Goal: Complete application form: Complete application form

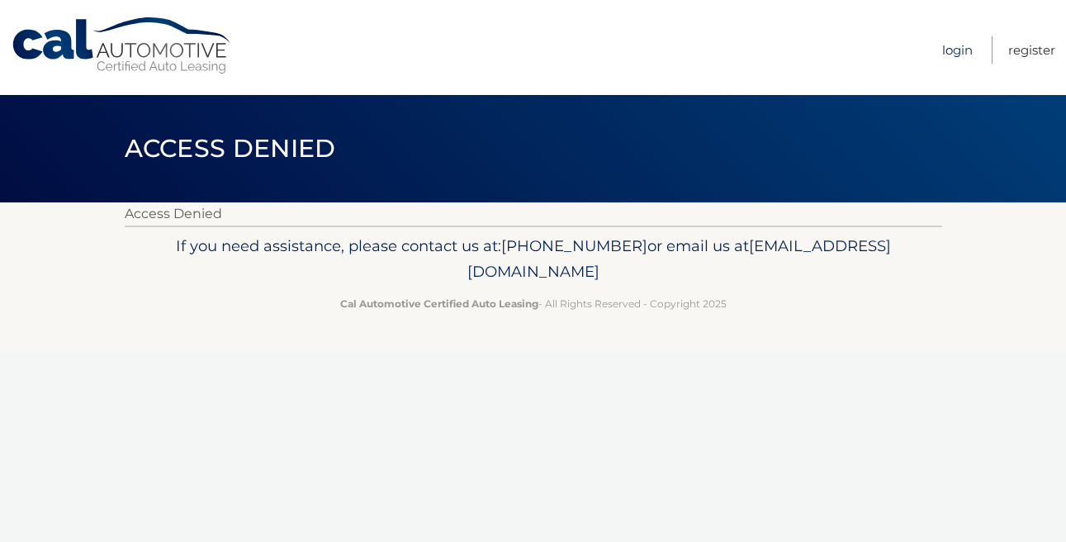
click at [946, 53] on link "Login" at bounding box center [957, 49] width 31 height 27
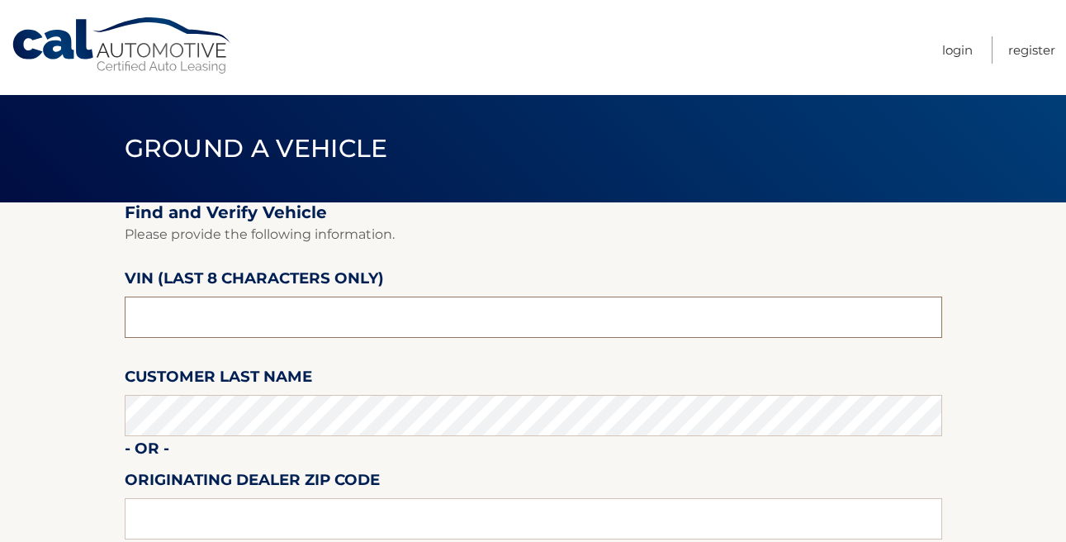
click at [187, 323] on input "text" at bounding box center [533, 316] width 817 height 41
type input "p8711076"
click at [70, 442] on section "Find and Verify Vehicle Please provide the following information. VIN (last 8 c…" at bounding box center [533, 414] width 1066 height 425
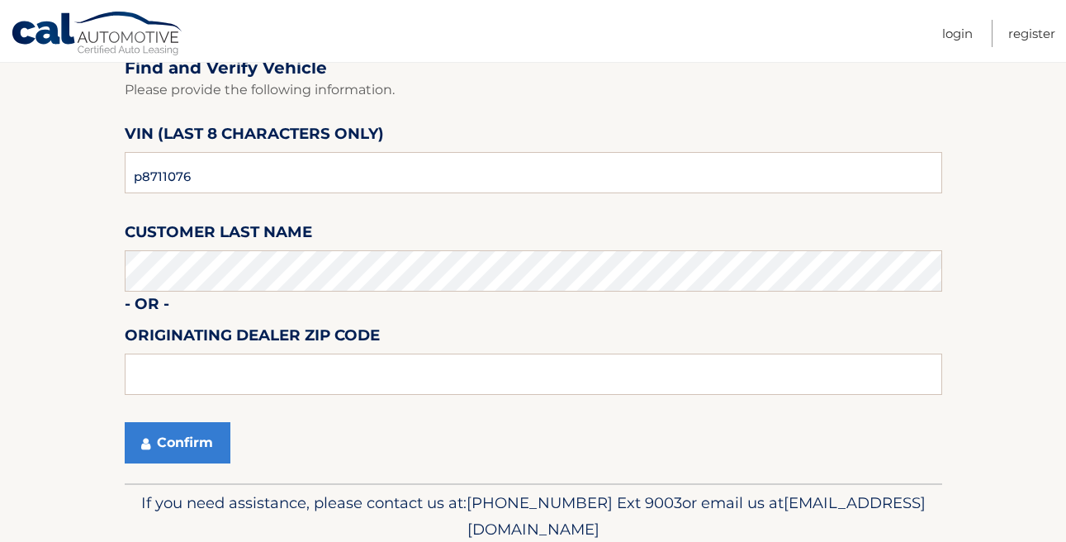
scroll to position [147, 0]
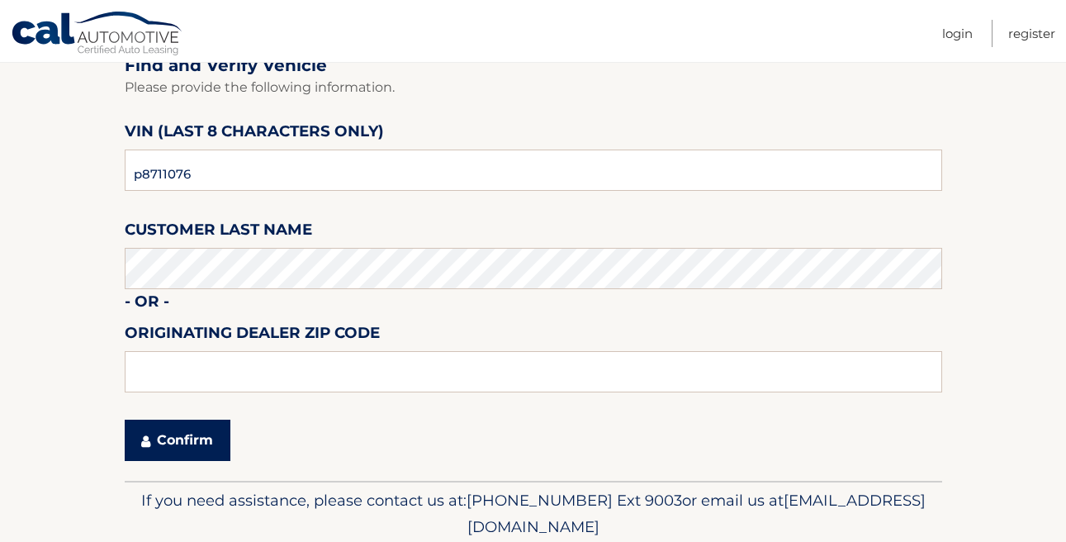
click at [168, 440] on button "Confirm" at bounding box center [178, 439] width 106 height 41
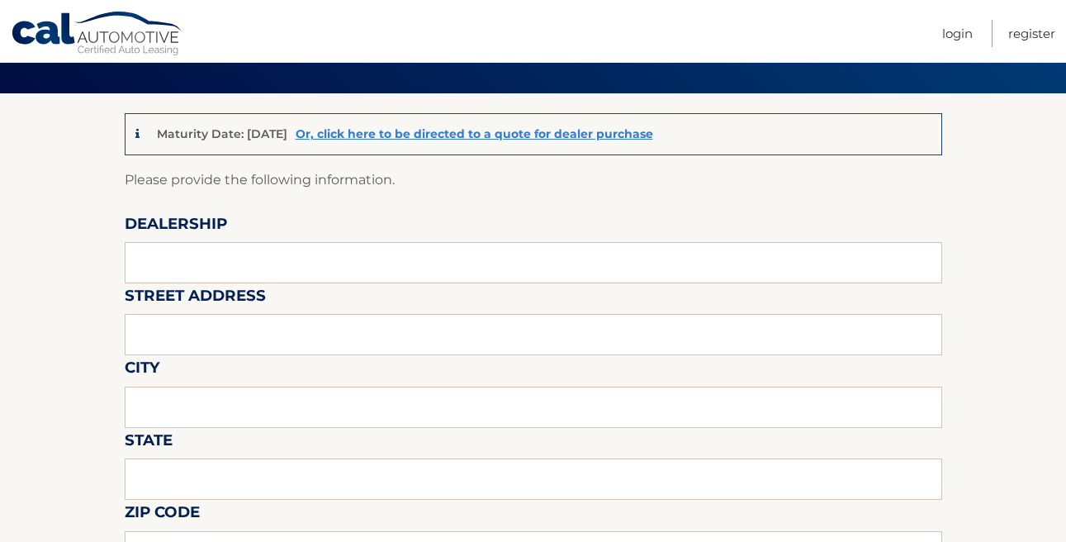
scroll to position [125, 0]
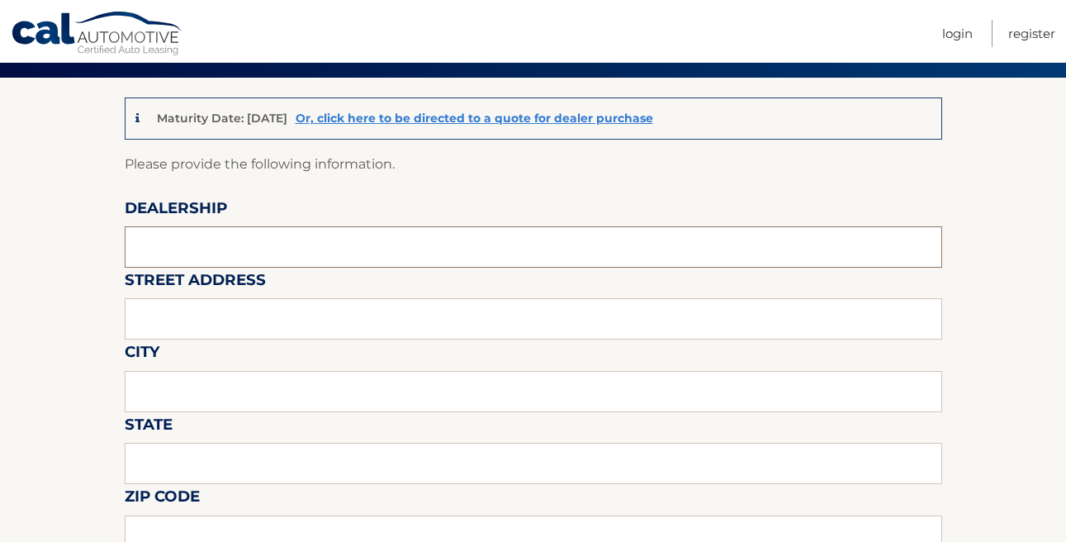
click at [152, 245] on input "text" at bounding box center [533, 246] width 817 height 41
type input "Brown [PERSON_NAME] Chrysler"
click at [163, 312] on input "text" at bounding box center [533, 318] width 817 height 41
type input "[STREET_ADDRESS]"
click at [208, 386] on input "text" at bounding box center [533, 391] width 817 height 41
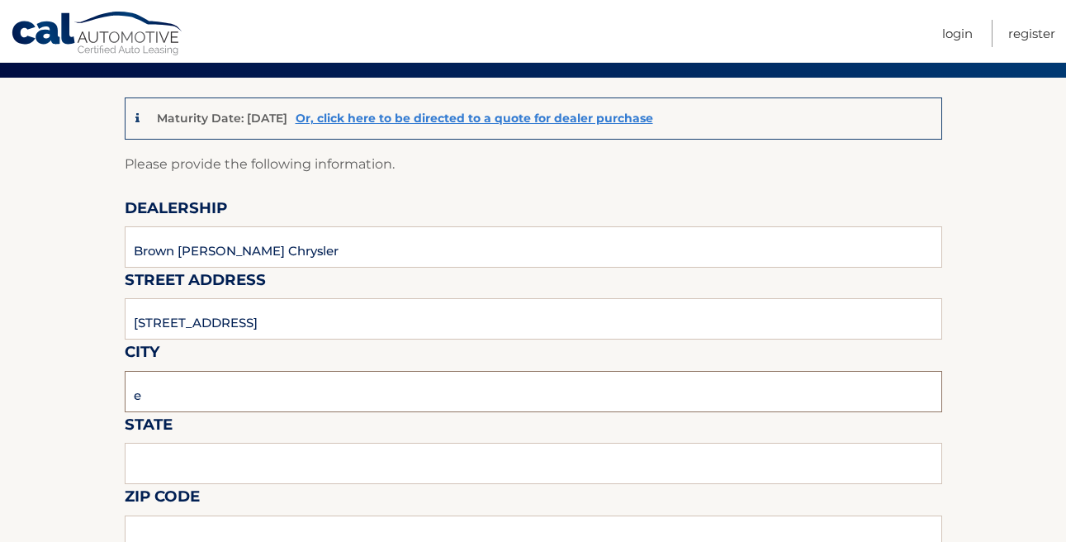
type input "Easton"
type input "PA"
type input "18045"
type input "6104176869"
type input "[EMAIL_ADDRESS][DOMAIN_NAME]"
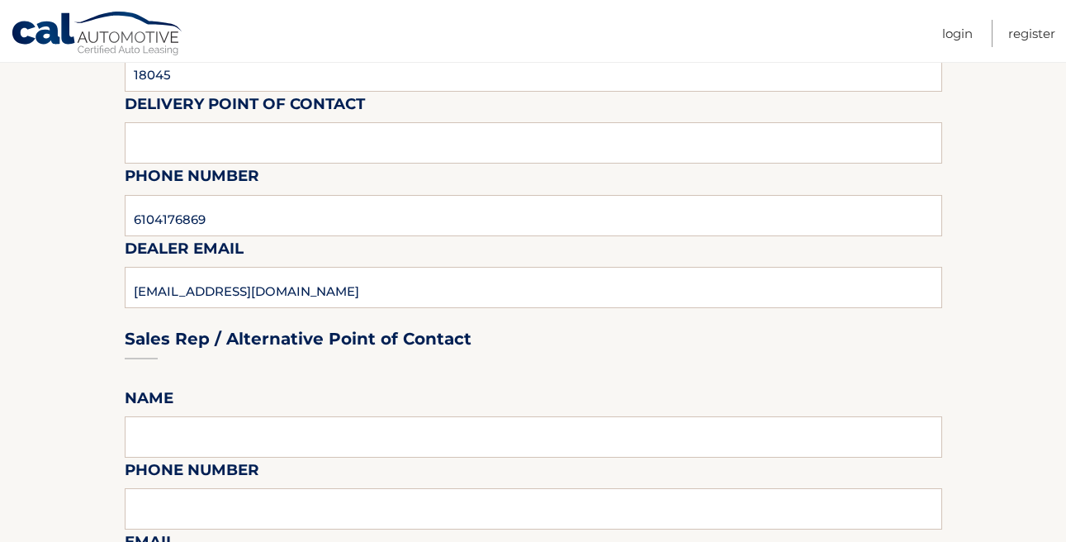
scroll to position [594, 0]
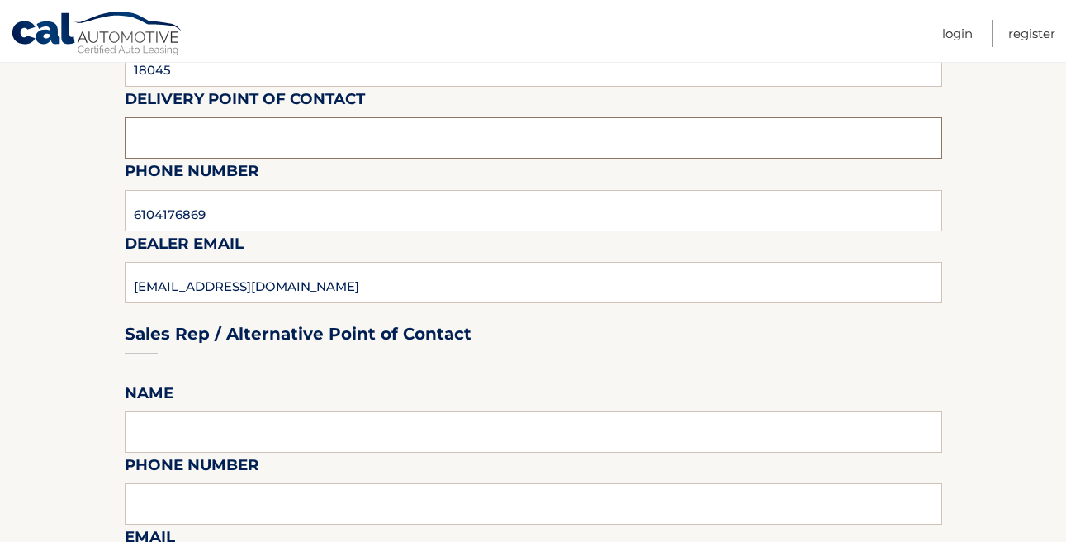
click at [201, 143] on input "text" at bounding box center [533, 137] width 817 height 41
type input "[PERSON_NAME]"
click at [114, 261] on section "Maturity Date: [DATE] Or, click here to be directed to a quote for dealer purch…" at bounding box center [533, 512] width 1066 height 1809
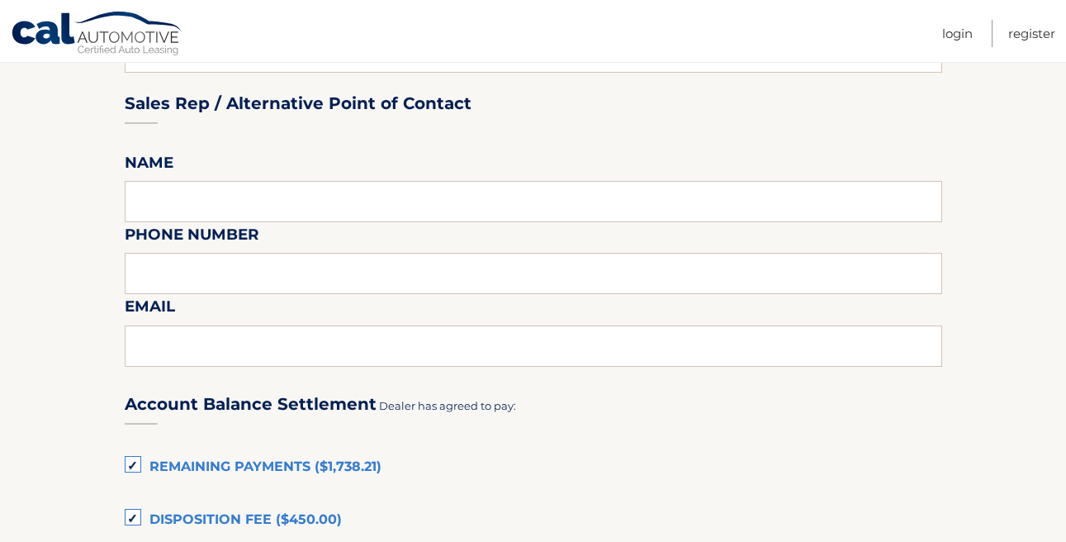
scroll to position [826, 0]
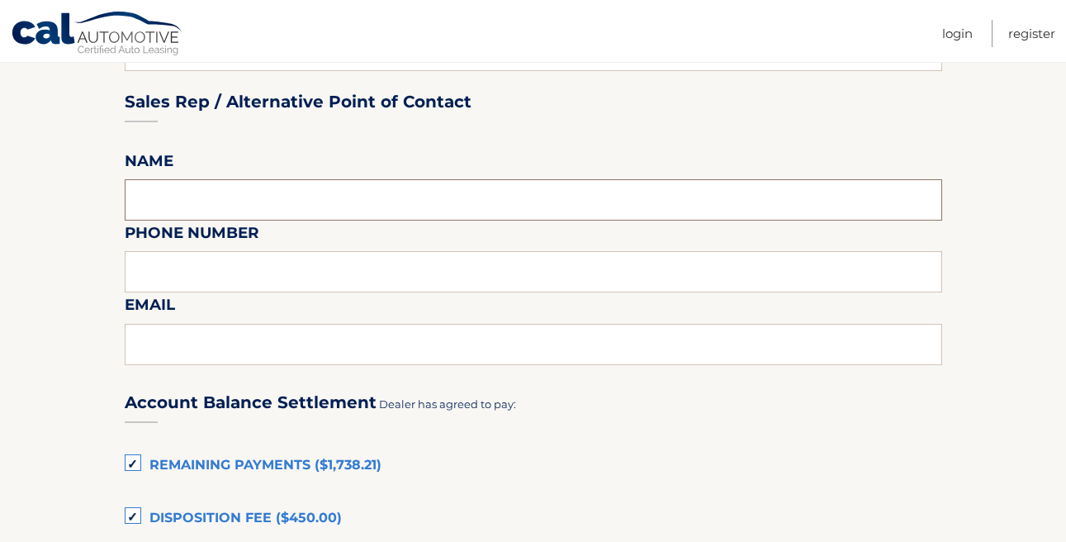
click at [162, 203] on input "text" at bounding box center [533, 199] width 817 height 41
type input "[PERSON_NAME]"
click at [161, 264] on input "text" at bounding box center [533, 271] width 817 height 41
type input "6102533521"
click at [178, 353] on input "text" at bounding box center [533, 344] width 817 height 41
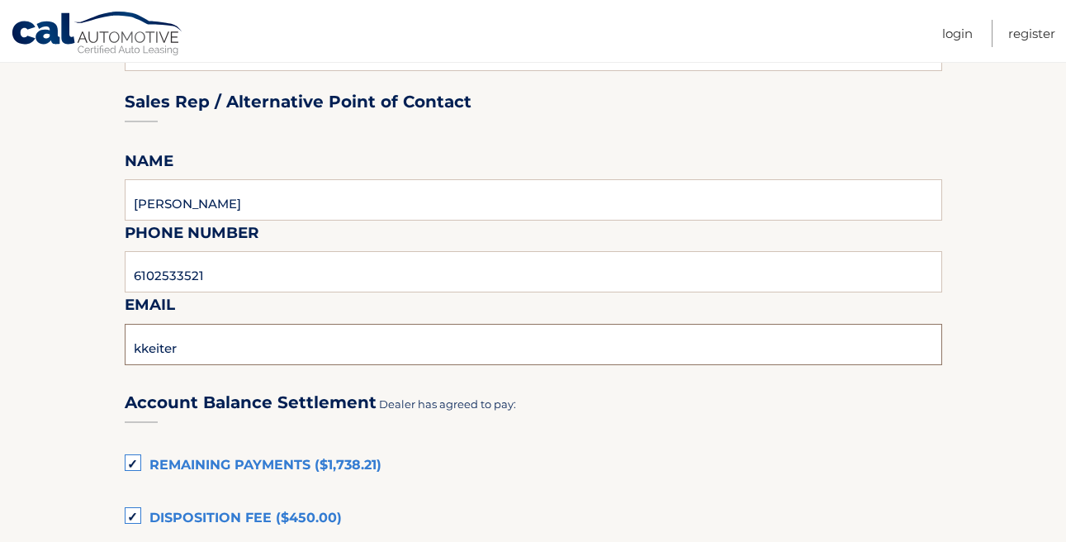
type input "[EMAIL_ADDRESS][DOMAIN_NAME]"
click at [37, 422] on section "Maturity Date: [DATE] Or, click here to be directed to a quote for dealer purch…" at bounding box center [533, 280] width 1066 height 1809
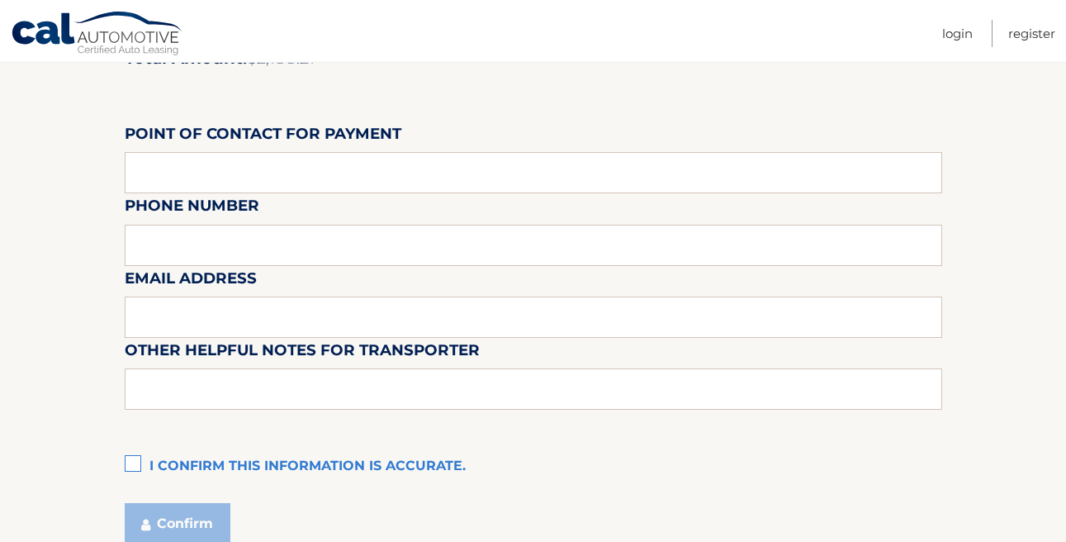
scroll to position [1448, 0]
click at [159, 177] on input "text" at bounding box center [533, 171] width 817 height 41
type input "[PERSON_NAME]"
click at [170, 253] on div "Email Address" at bounding box center [533, 228] width 817 height 72
click at [139, 244] on div "Email Address" at bounding box center [533, 228] width 817 height 72
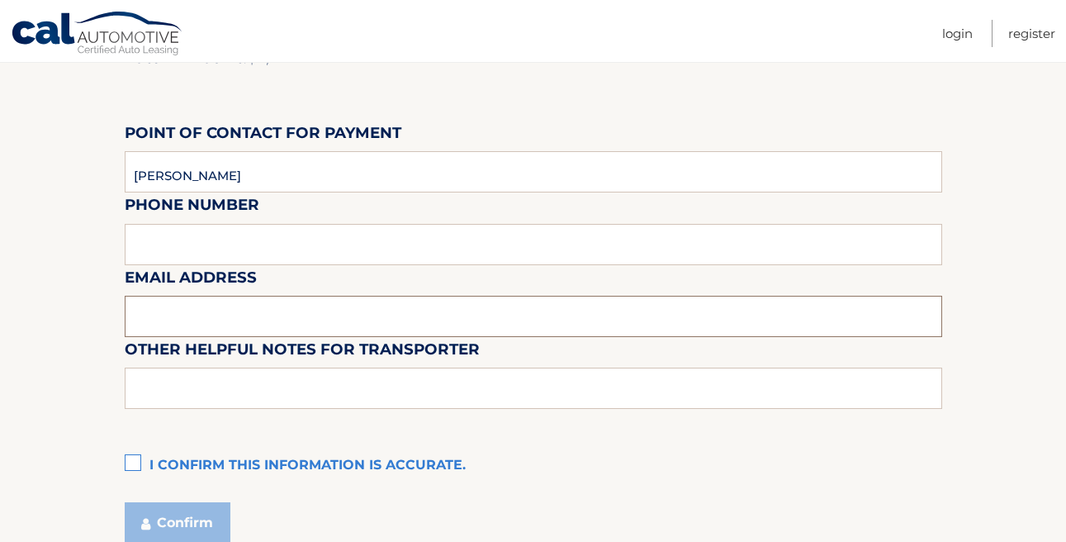
click at [152, 314] on input "text" at bounding box center [533, 316] width 817 height 41
click at [155, 386] on input "text" at bounding box center [533, 387] width 817 height 41
type input "See [PERSON_NAME]"
click at [144, 300] on input "text" at bounding box center [533, 316] width 817 height 41
type input "[EMAIL_ADDRESS][DOMAIN_NAME]"
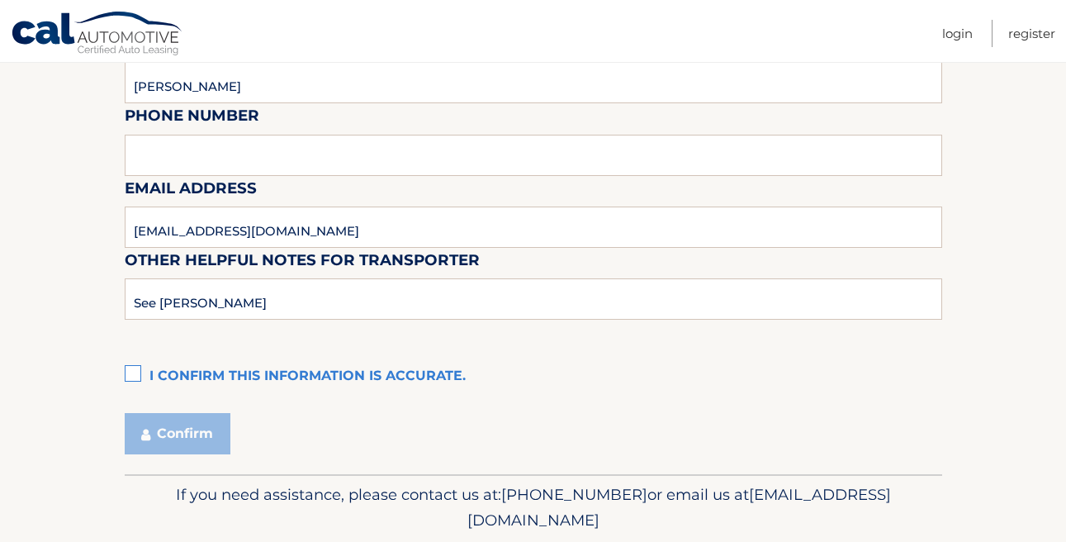
scroll to position [1540, 0]
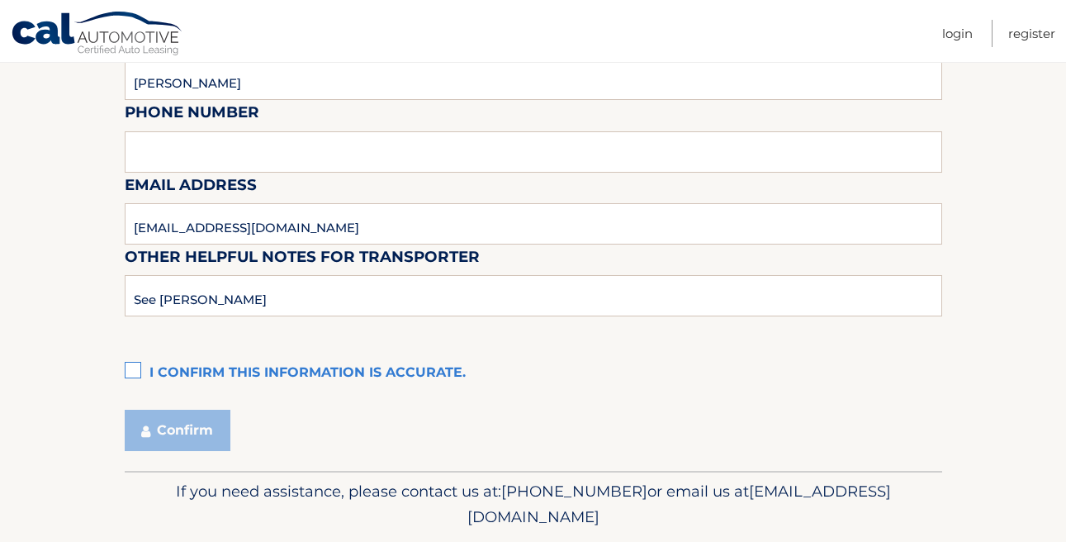
click at [130, 365] on label "I confirm this information is accurate." at bounding box center [533, 373] width 817 height 33
click at [0, 0] on input "I confirm this information is accurate." at bounding box center [0, 0] width 0 height 0
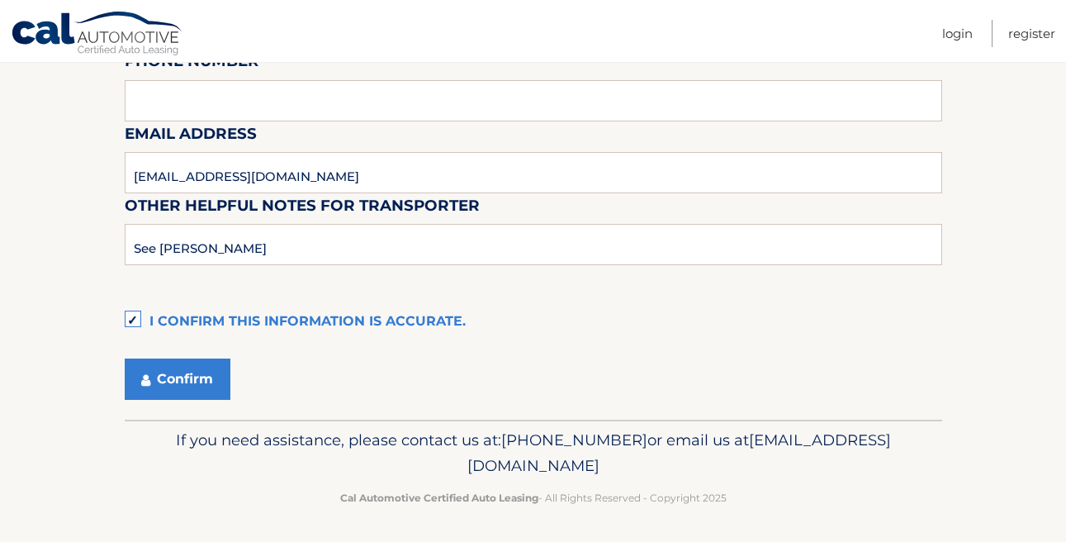
scroll to position [1595, 0]
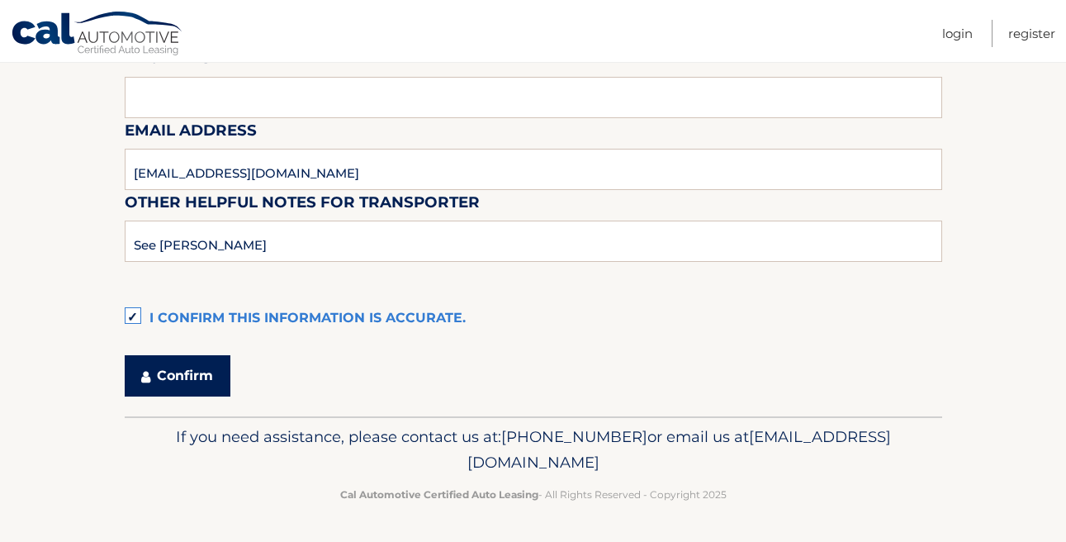
click at [169, 369] on button "Confirm" at bounding box center [178, 375] width 106 height 41
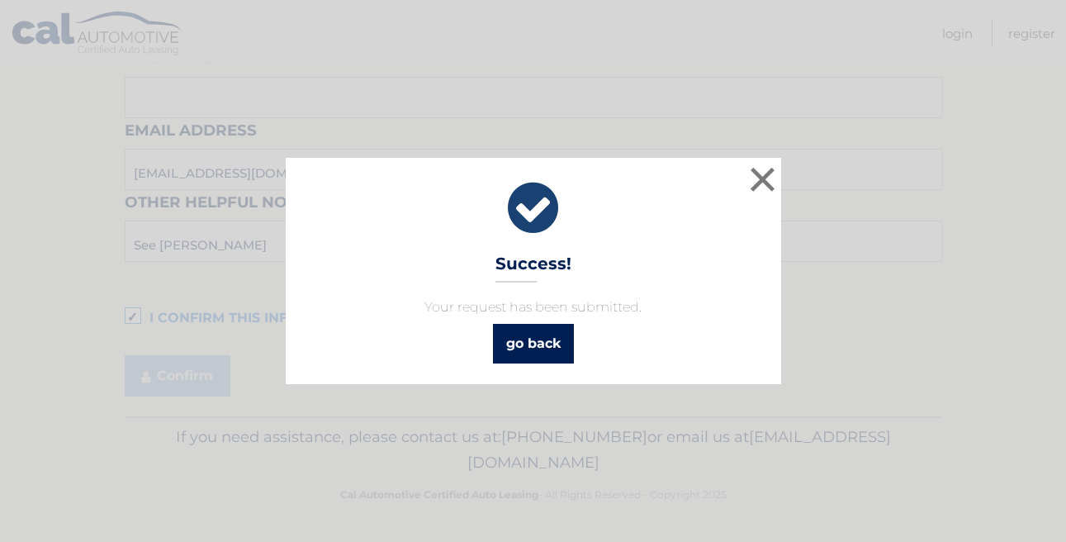
click at [543, 340] on link "go back" at bounding box center [533, 344] width 81 height 40
